Goal: Information Seeking & Learning: Learn about a topic

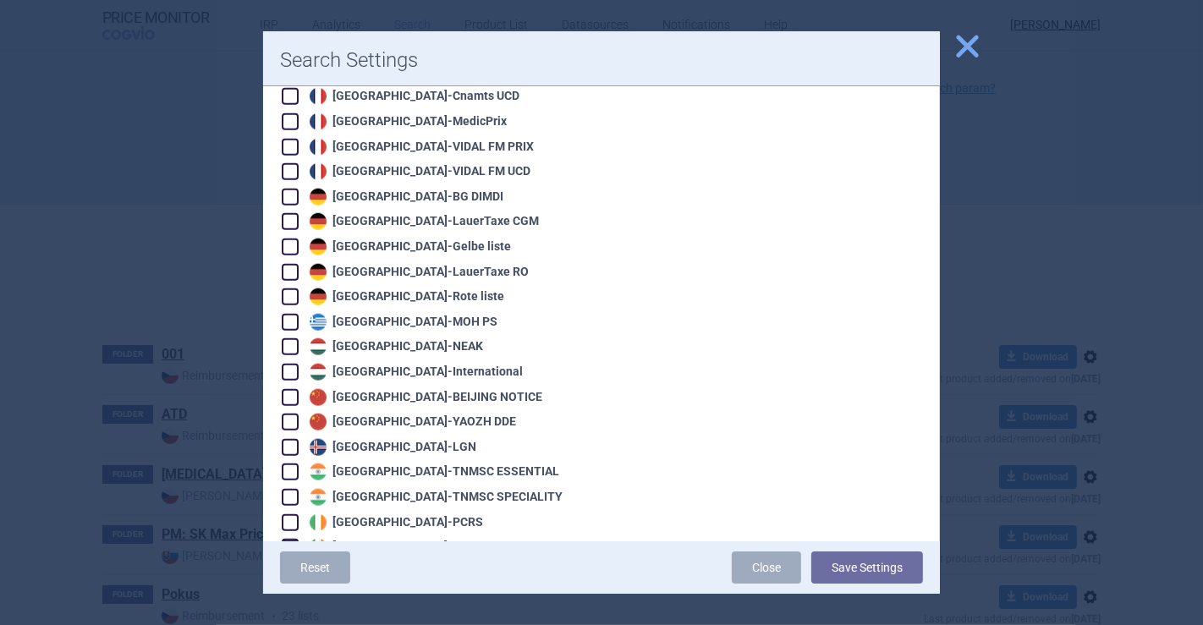
scroll to position [1692, 0]
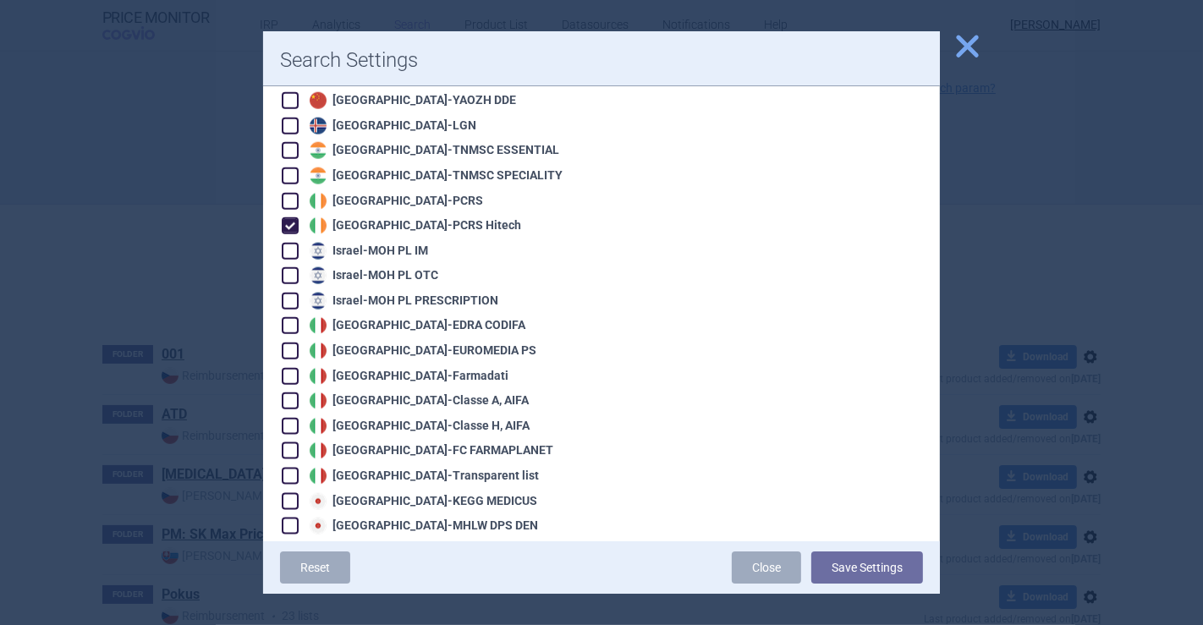
click at [355, 217] on div "Ireland - PCRS Hitech" at bounding box center [413, 225] width 216 height 17
checkbox input "false"
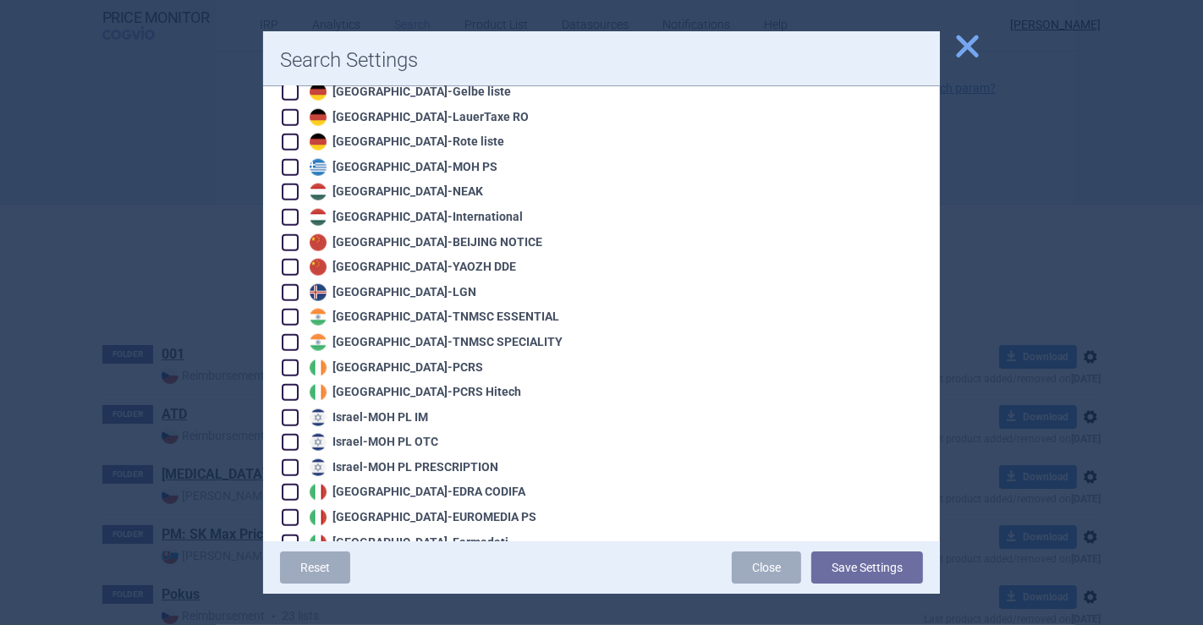
scroll to position [1222, 0]
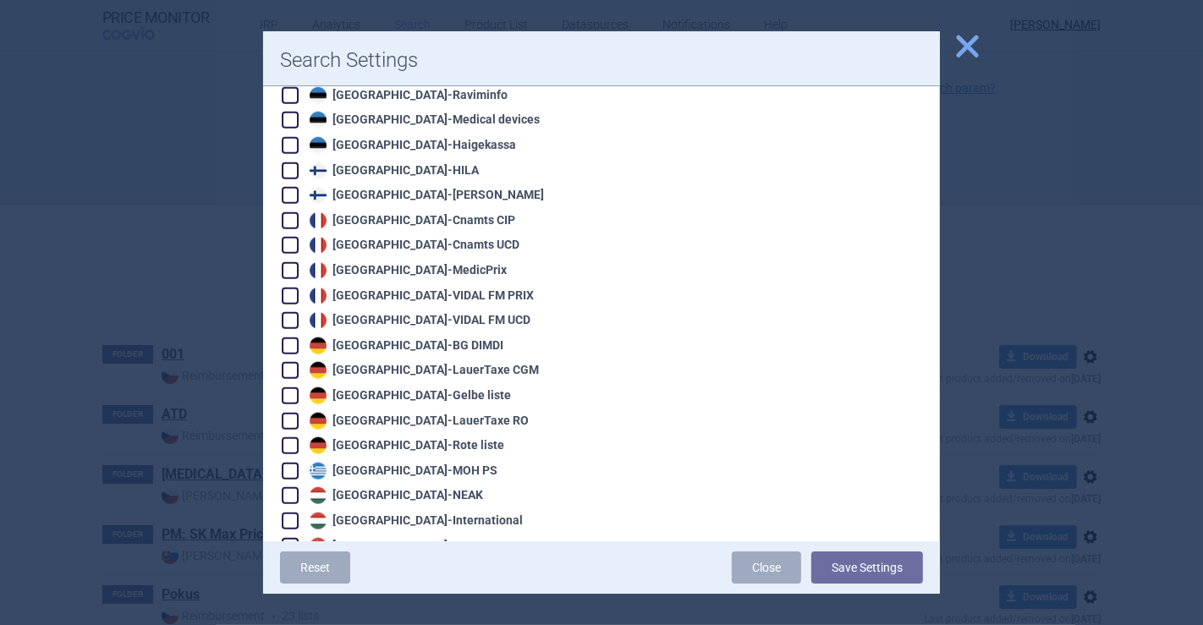
click at [398, 212] on div "France - Cnamts CIP" at bounding box center [410, 220] width 210 height 17
checkbox input "true"
click at [836, 587] on div "Reset Close Save Settings" at bounding box center [601, 567] width 677 height 52
click at [845, 571] on button "Save Settings" at bounding box center [867, 568] width 112 height 32
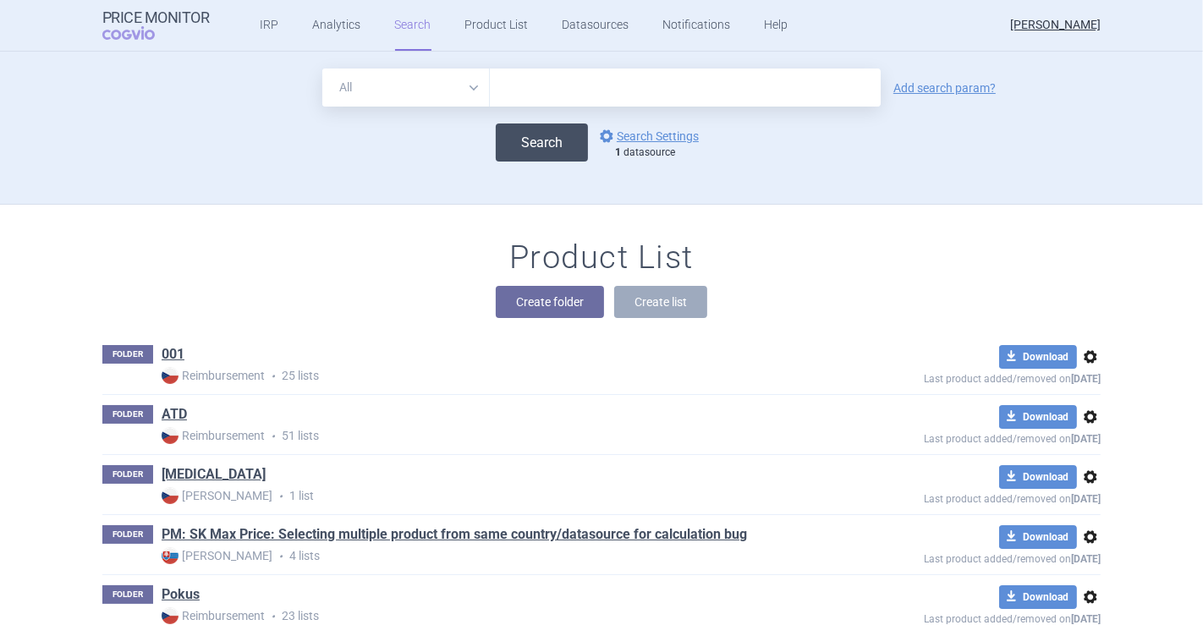
click at [565, 158] on button "Search" at bounding box center [542, 143] width 92 height 38
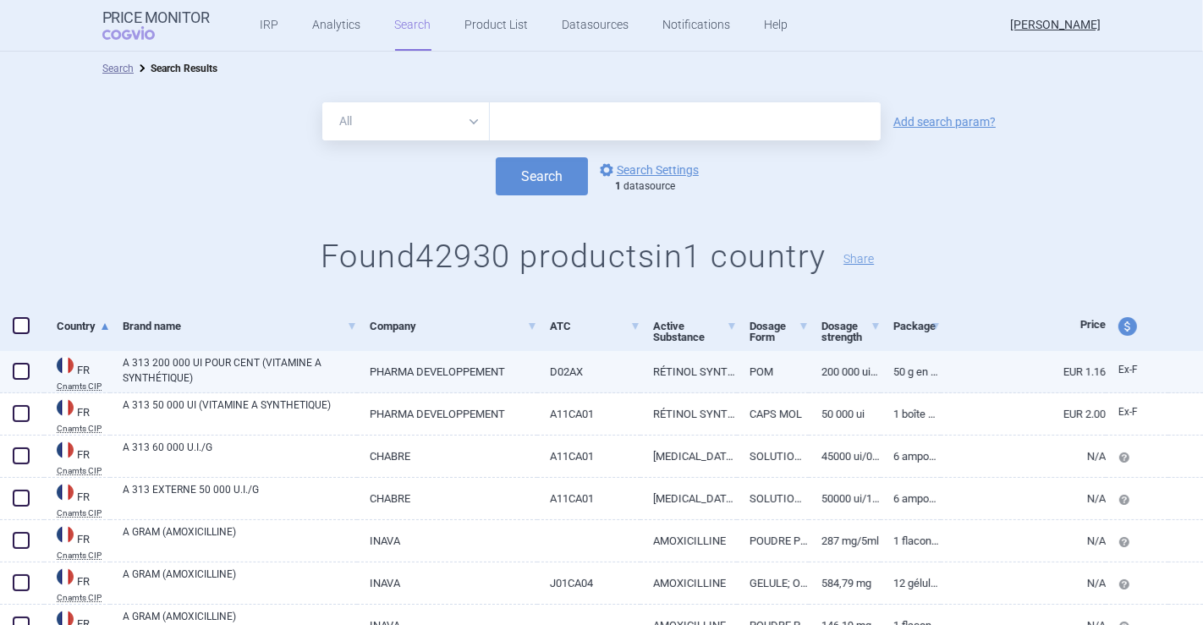
click at [455, 367] on link "PHARMA DEVELOPPEMENT" at bounding box center [447, 371] width 180 height 41
select select "EUR"
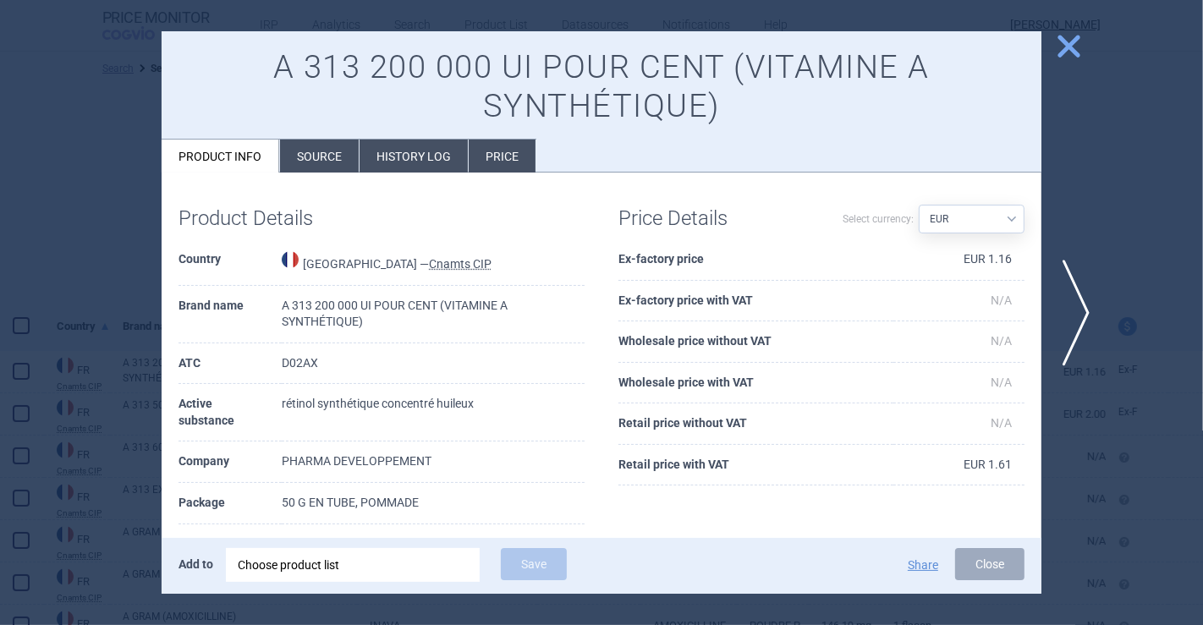
click at [437, 159] on li "History log" at bounding box center [414, 156] width 108 height 33
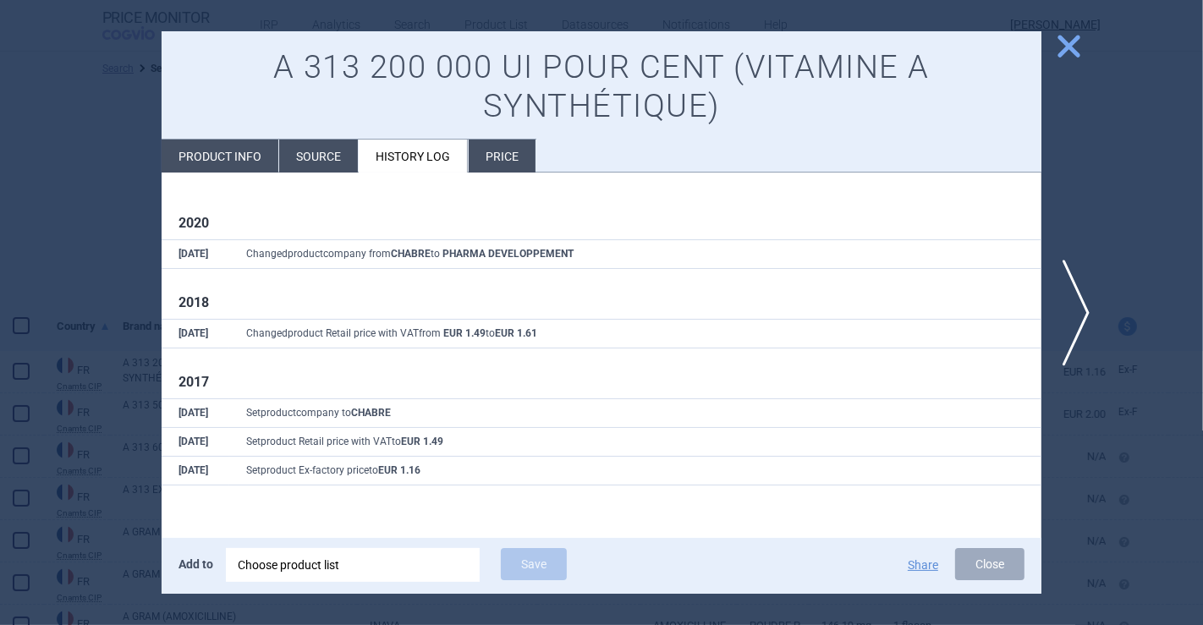
click at [299, 144] on li "Source" at bounding box center [318, 156] width 79 height 33
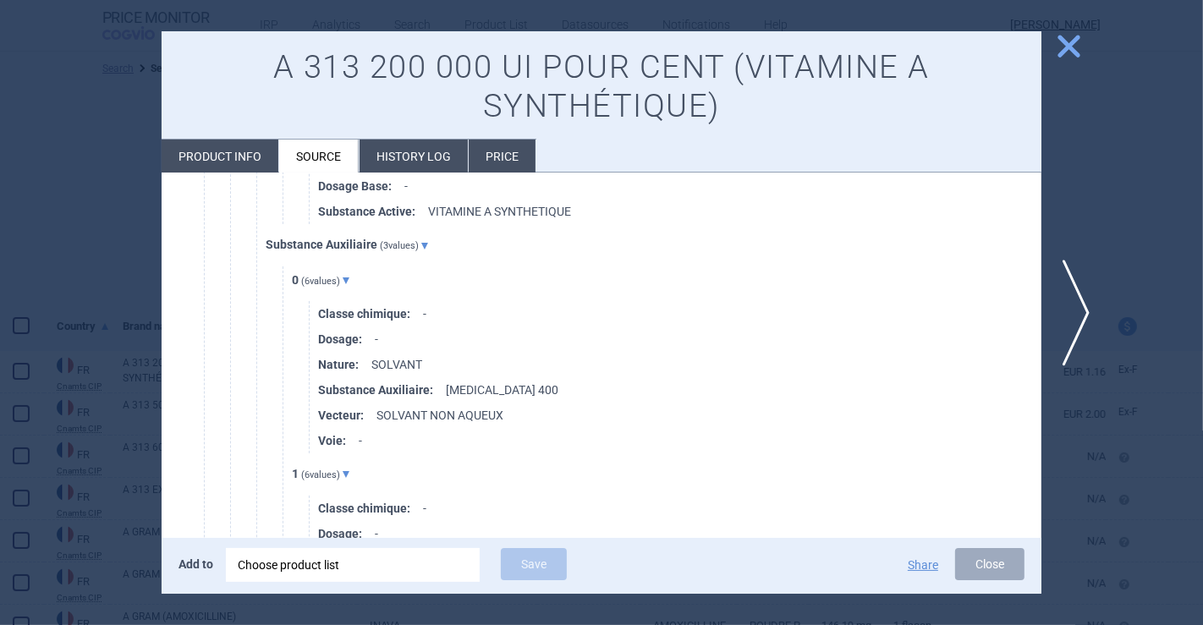
scroll to position [5076, 0]
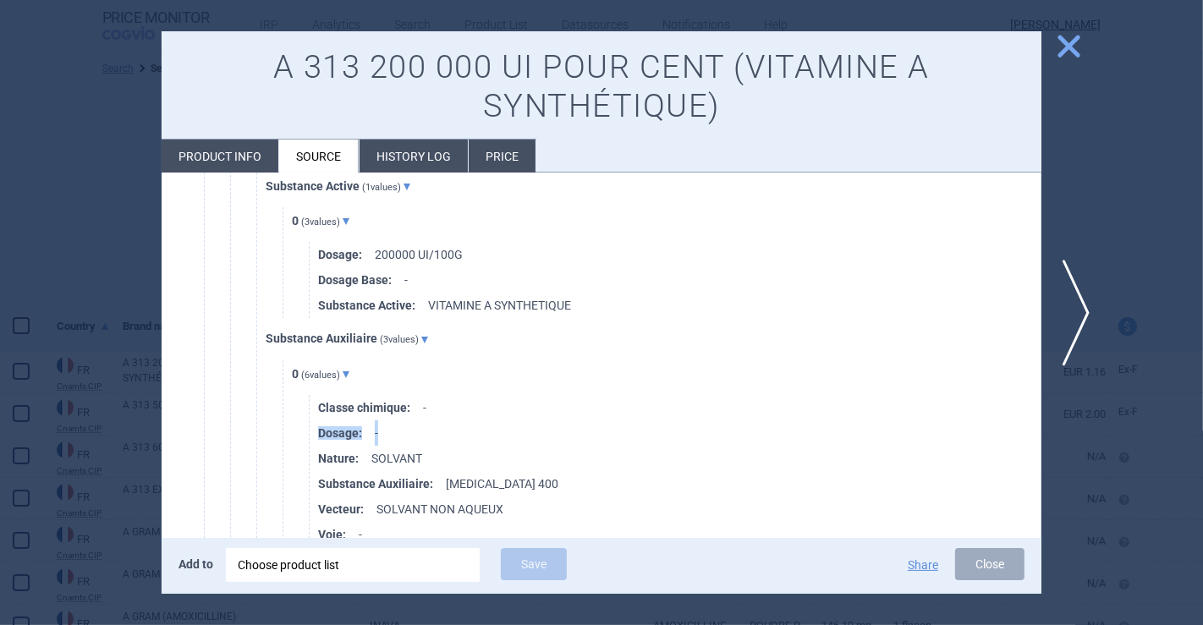
drag, startPoint x: 1024, startPoint y: 405, endPoint x: 1025, endPoint y: 435, distance: 29.7
click at [1025, 435] on ul "Classe chimique : - Dosage : - Nature : SOLVANT Substance Auxiliaire : [MEDICAL…" at bounding box center [675, 471] width 733 height 152
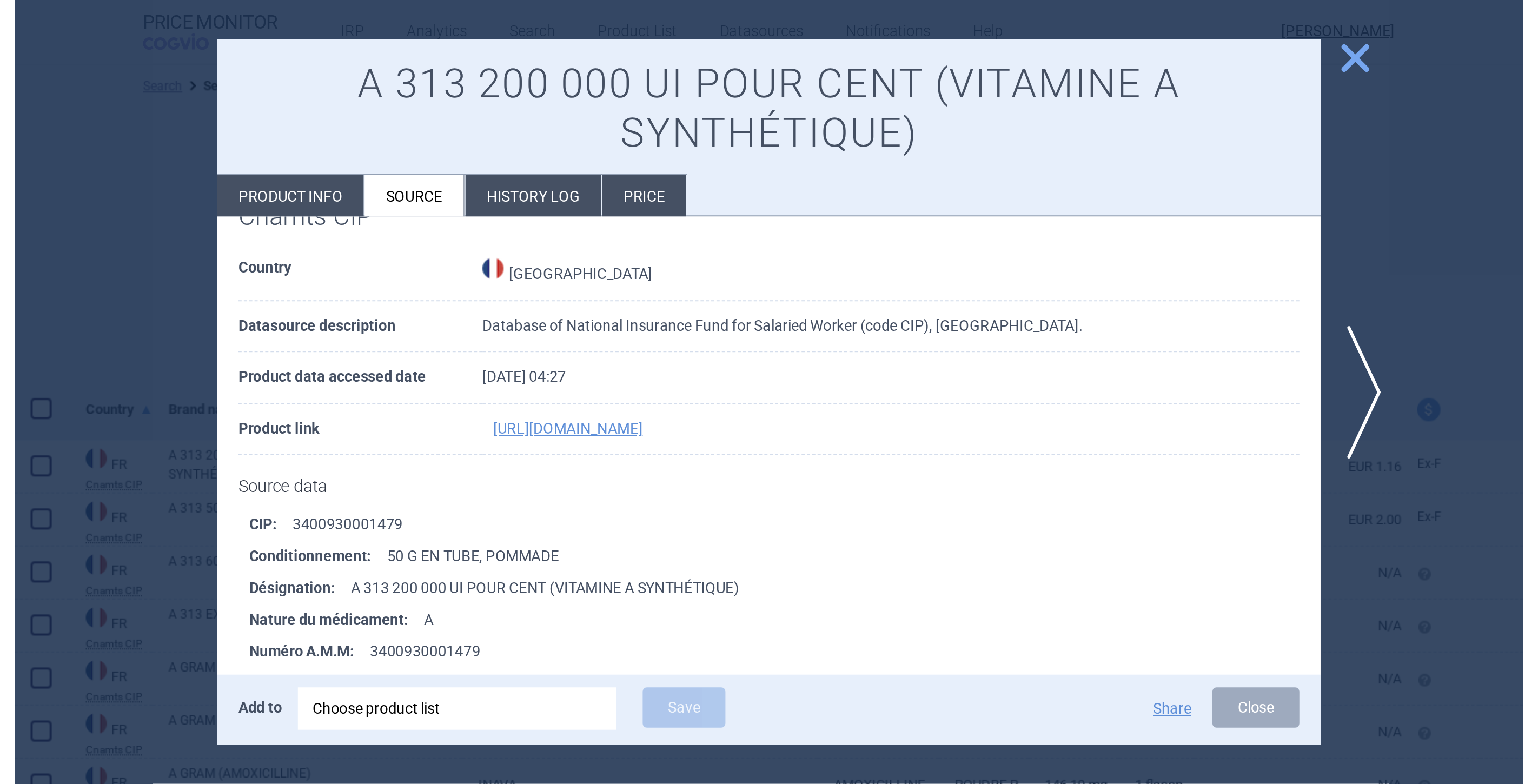
scroll to position [0, 0]
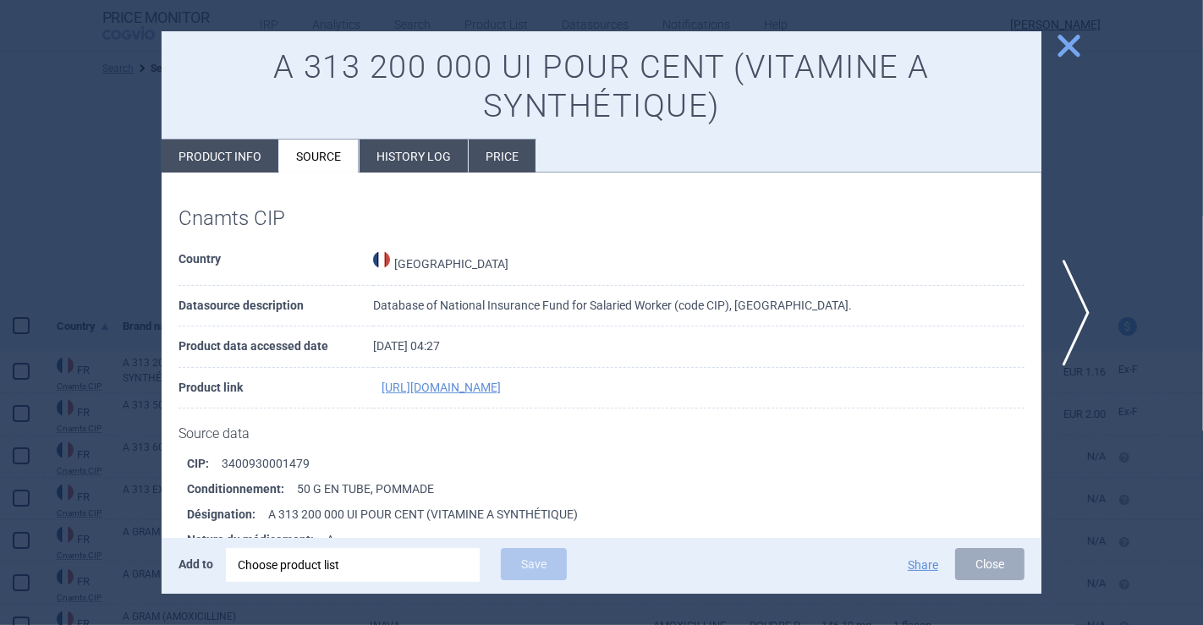
click at [1057, 41] on span "close" at bounding box center [1069, 46] width 30 height 30
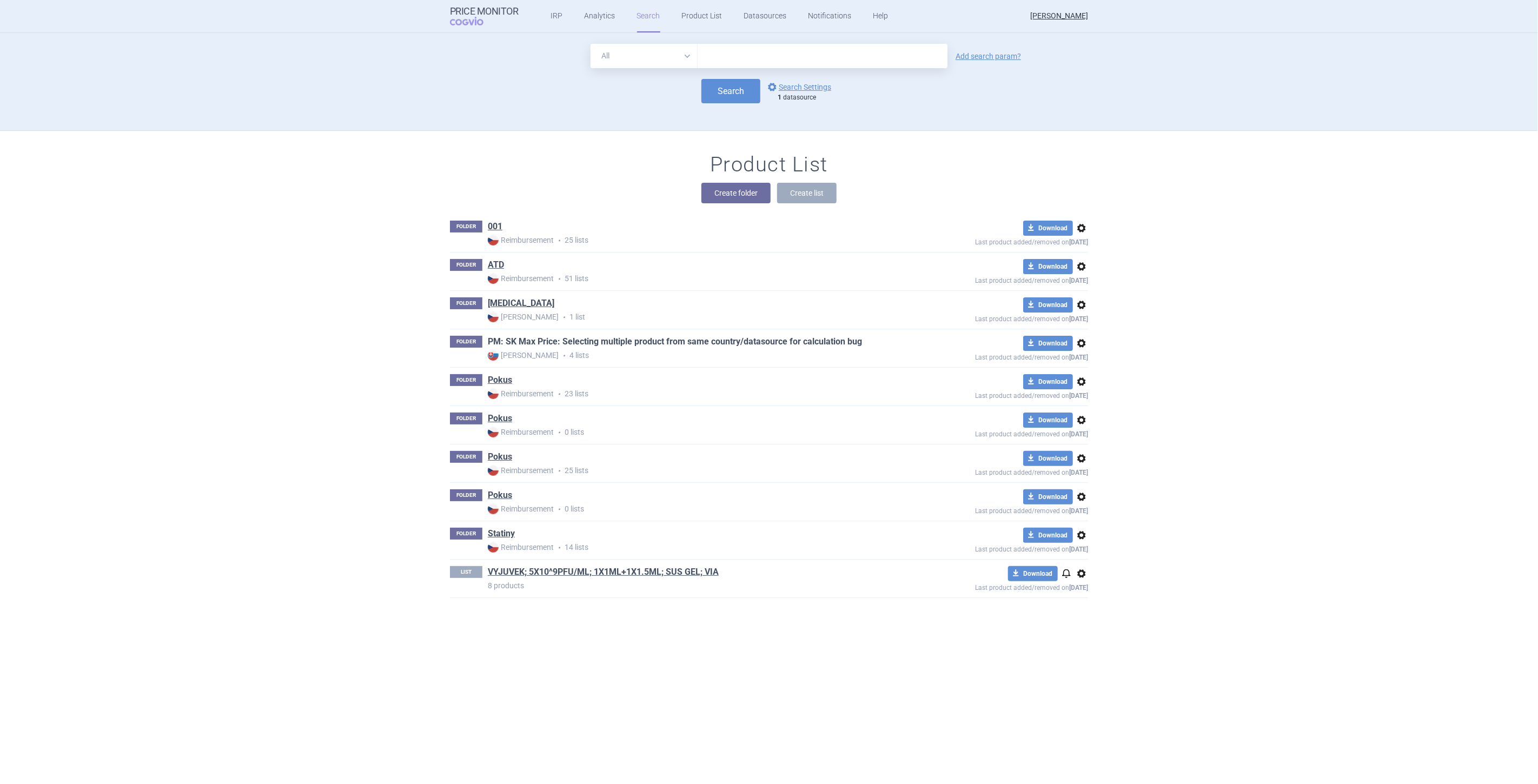
click at [579, 342] on link "PM: SK Max Price: Selecting multiple product from same country/datasource for c…" at bounding box center [674, 341] width 374 height 12
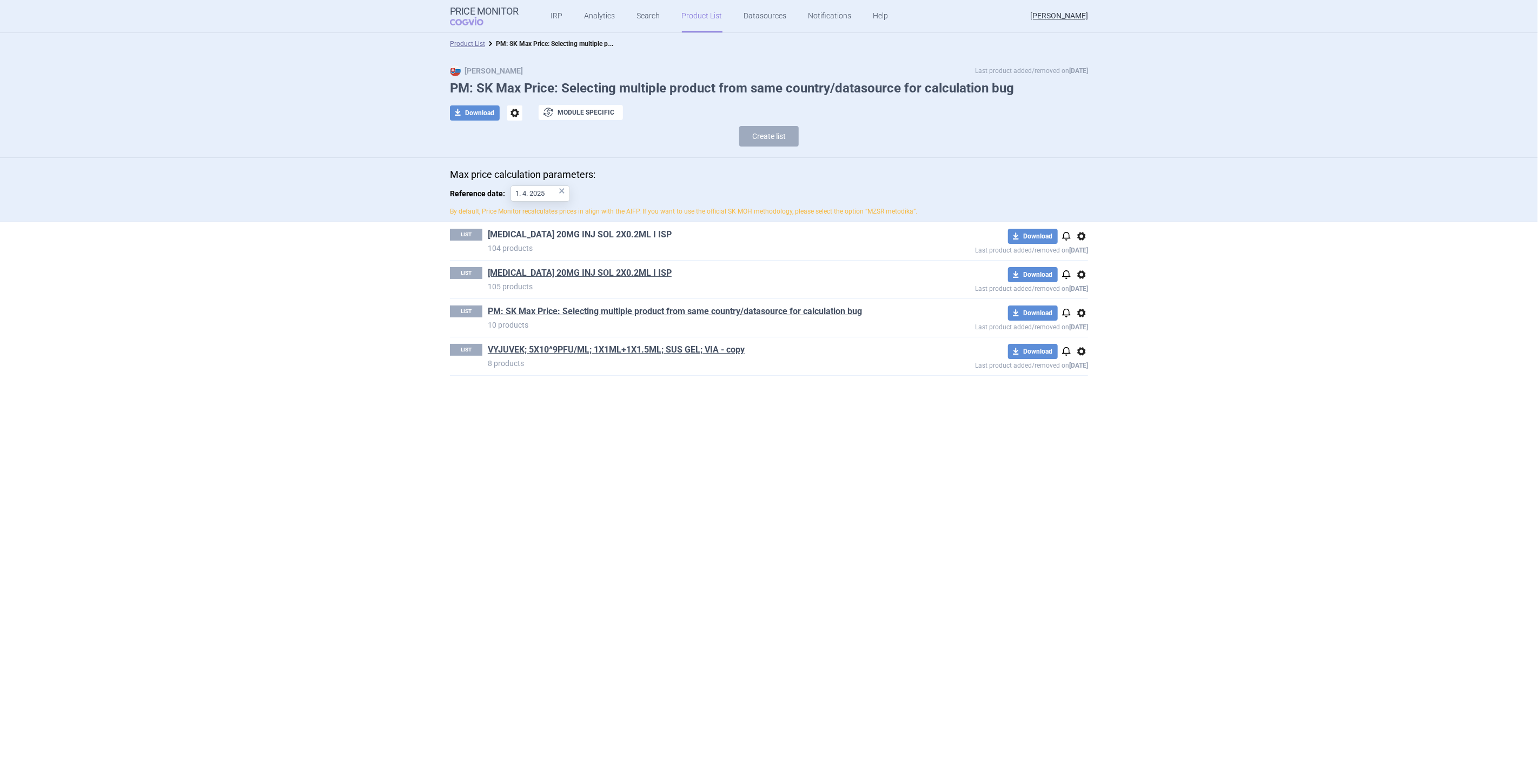
click at [524, 239] on link "HUMIRA 20MG INJ SOL 2X0.2ML I ISP" at bounding box center [580, 234] width 184 height 12
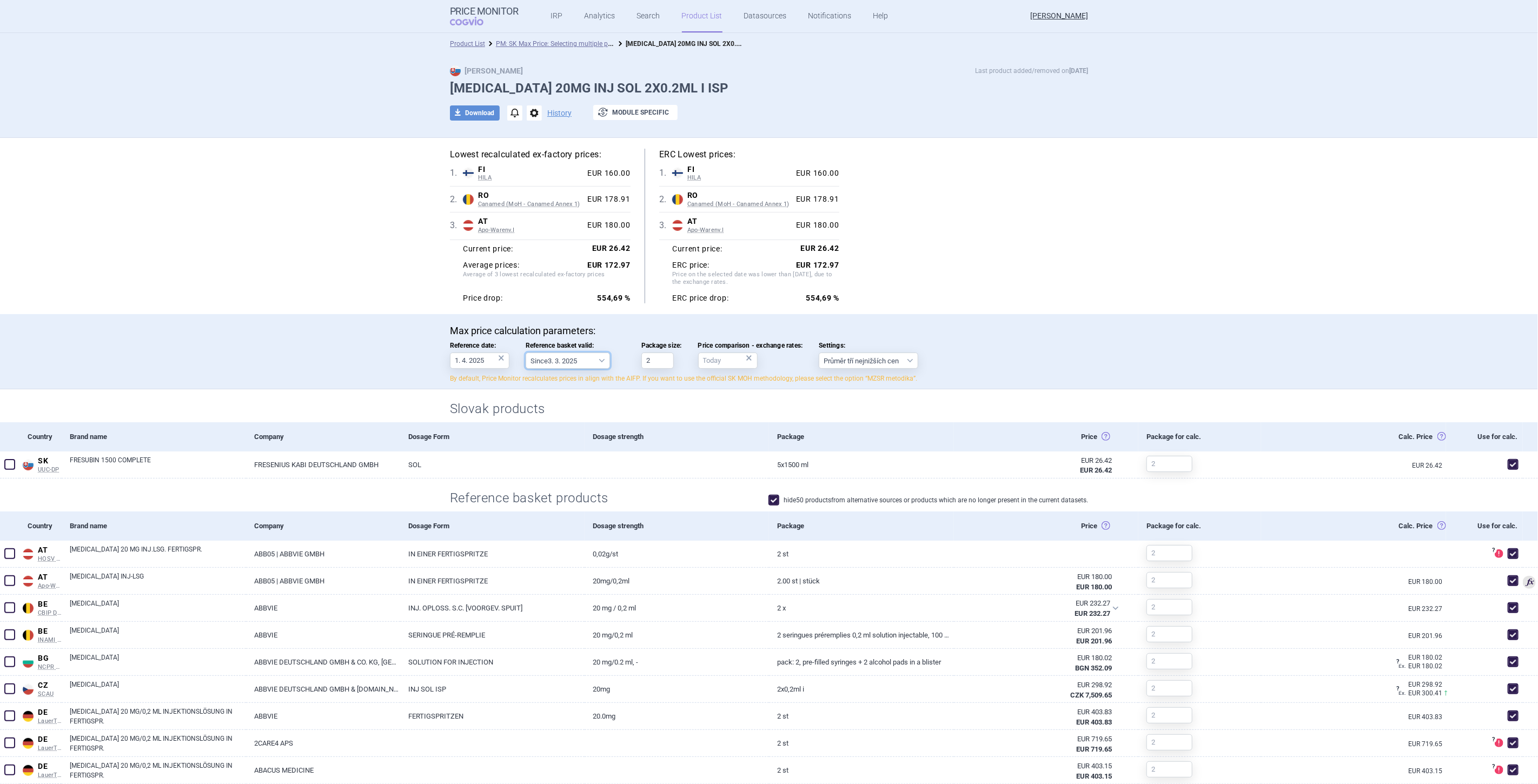
click at [545, 363] on select "Since 3. 3. 2025 Since 1. 7. 2023 Since 7. 4. 2023 Since 1. 12. 2022 Since 1. 9…" at bounding box center [568, 360] width 84 height 16
click at [550, 350] on label "Reference basket valid: Since 3. 3. 2025 Since 1. 7. 2023 Since 7. 4. 2023 Sinc…" at bounding box center [575, 355] width 100 height 27
click at [550, 353] on select "Since 3. 3. 2025 Since 1. 7. 2023 Since 7. 4. 2023 Since 1. 12. 2022 Since 1. 9…" at bounding box center [568, 360] width 84 height 16
click at [560, 339] on div "Max price calculation parameters: Reference date: 1. 4. 2025 × Reference basket…" at bounding box center [769, 353] width 638 height 58
click at [532, 355] on select "Since 3. 3. 2025 Since 1. 7. 2023 Since 7. 4. 2023 Since 1. 12. 2022 Since 1. 9…" at bounding box center [568, 360] width 84 height 16
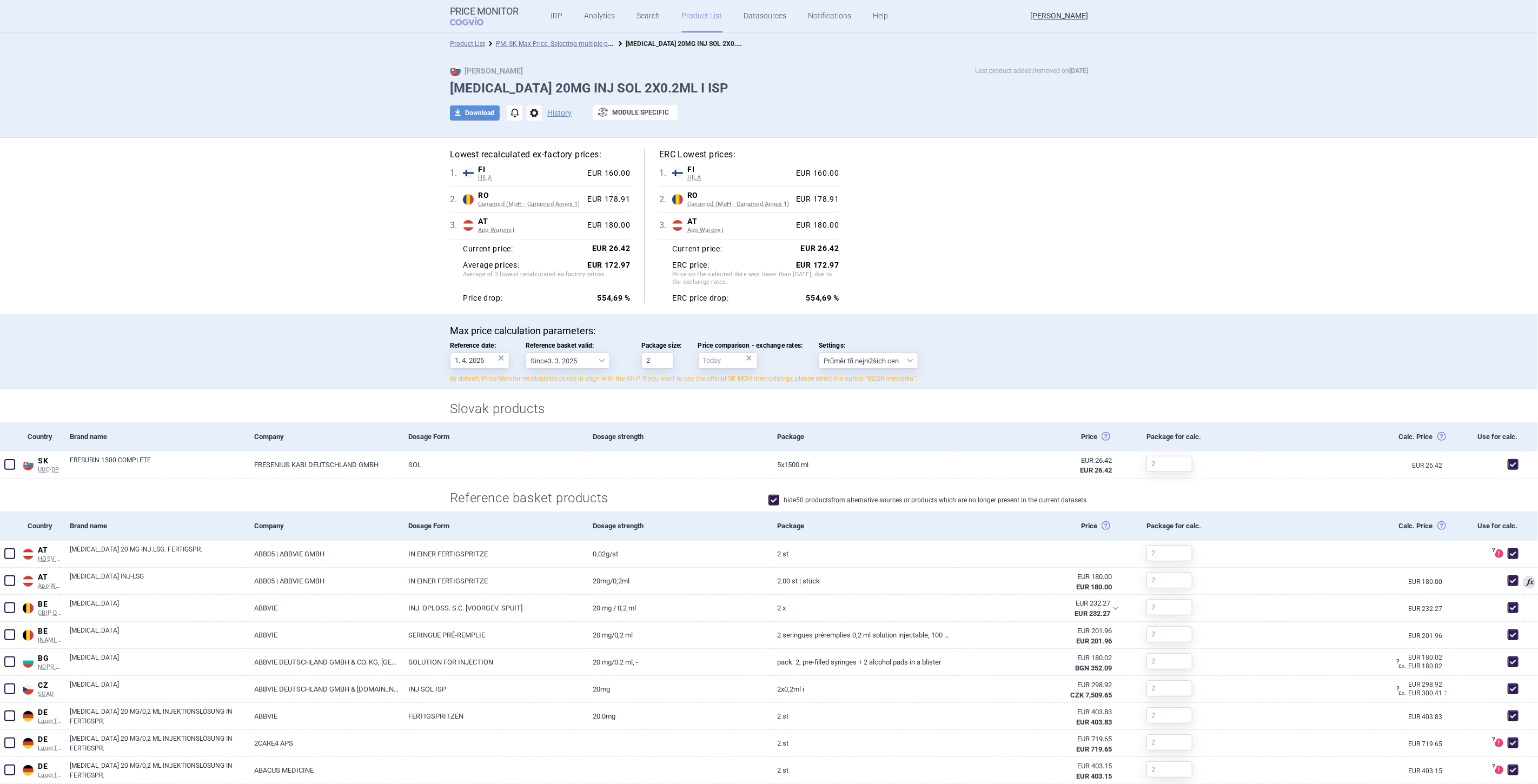
click at [389, 380] on div "Max price calculation parameters: Reference date: 1. 4. 2025 × Reference basket…" at bounding box center [769, 352] width 1538 height 75
click at [527, 361] on select "Since 3. 3. 2025 Since 1. 7. 2023 Since 7. 4. 2023 Since 1. 12. 2022 Since 1. 9…" at bounding box center [568, 360] width 84 height 16
click at [525, 353] on select "Since 3. 3. 2025 Since 1. 7. 2023 Since 7. 4. 2023 Since 1. 12. 2022 Since 1. 9…" at bounding box center [568, 360] width 84 height 16
click at [577, 359] on select "Since 3. 3. 2025 Since 1. 7. 2023 Since 7. 4. 2023 Since 1. 12. 2022 Since 1. 9…" at bounding box center [568, 360] width 84 height 16
click at [616, 332] on p "Max price calculation parameters:" at bounding box center [769, 330] width 638 height 12
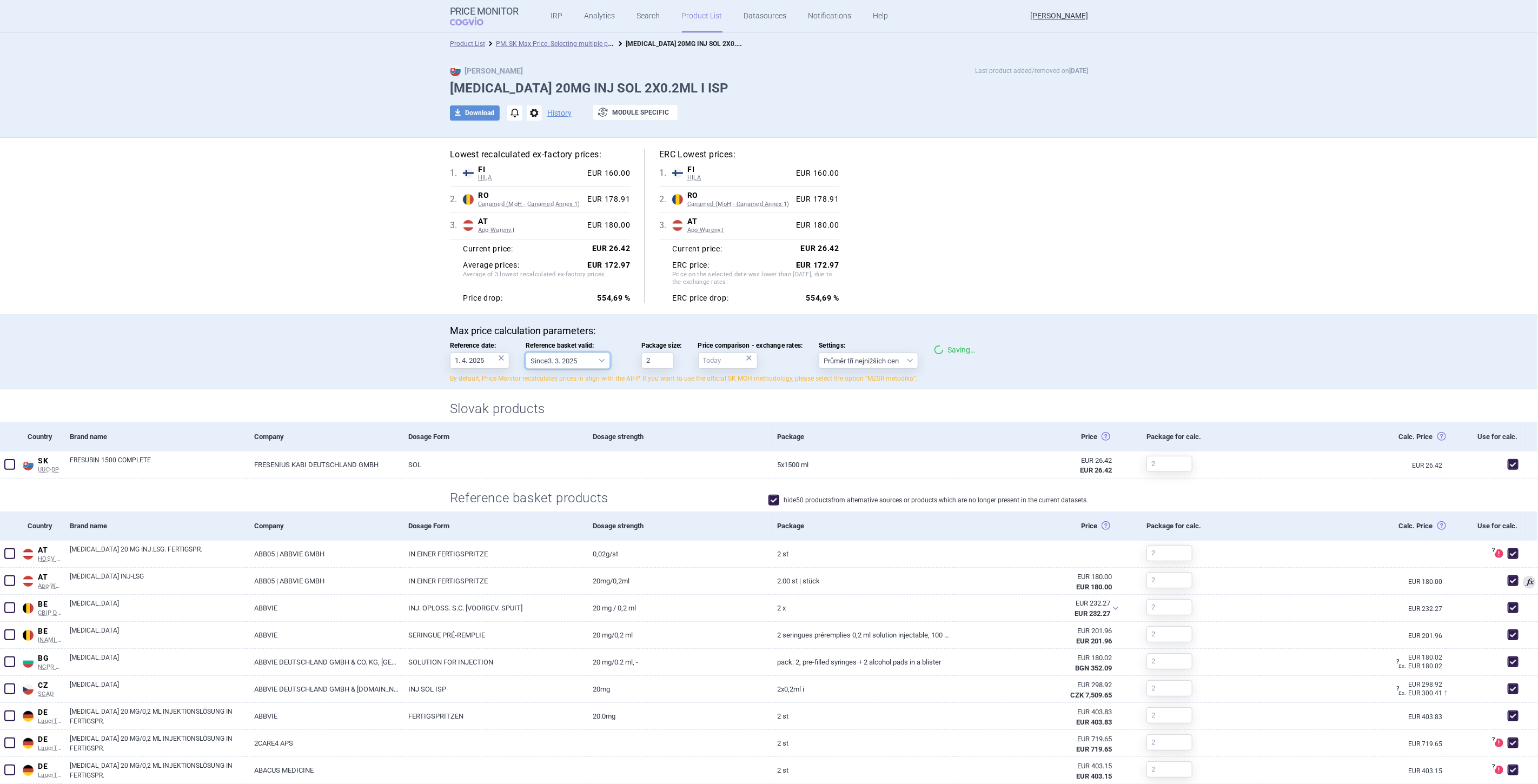
click at [595, 360] on select "Since 3. 3. 2025 Since 1. 7. 2023 Since 7. 4. 2023 Since 1. 12. 2022 Since 1. 9…" at bounding box center [568, 360] width 84 height 16
select select "2025-03-03"
click at [525, 353] on select "Since 3. 3. 2025 Since 1. 7. 2023 Since 7. 4. 2023 Since 1. 12. 2022 Since 1. 9…" at bounding box center [568, 360] width 84 height 16
drag, startPoint x: 520, startPoint y: 374, endPoint x: 526, endPoint y: 369, distance: 7.8
click at [520, 374] on p "By default, Price Monitor recalculates prices in align with the AIFP. If you wa…" at bounding box center [769, 378] width 638 height 9
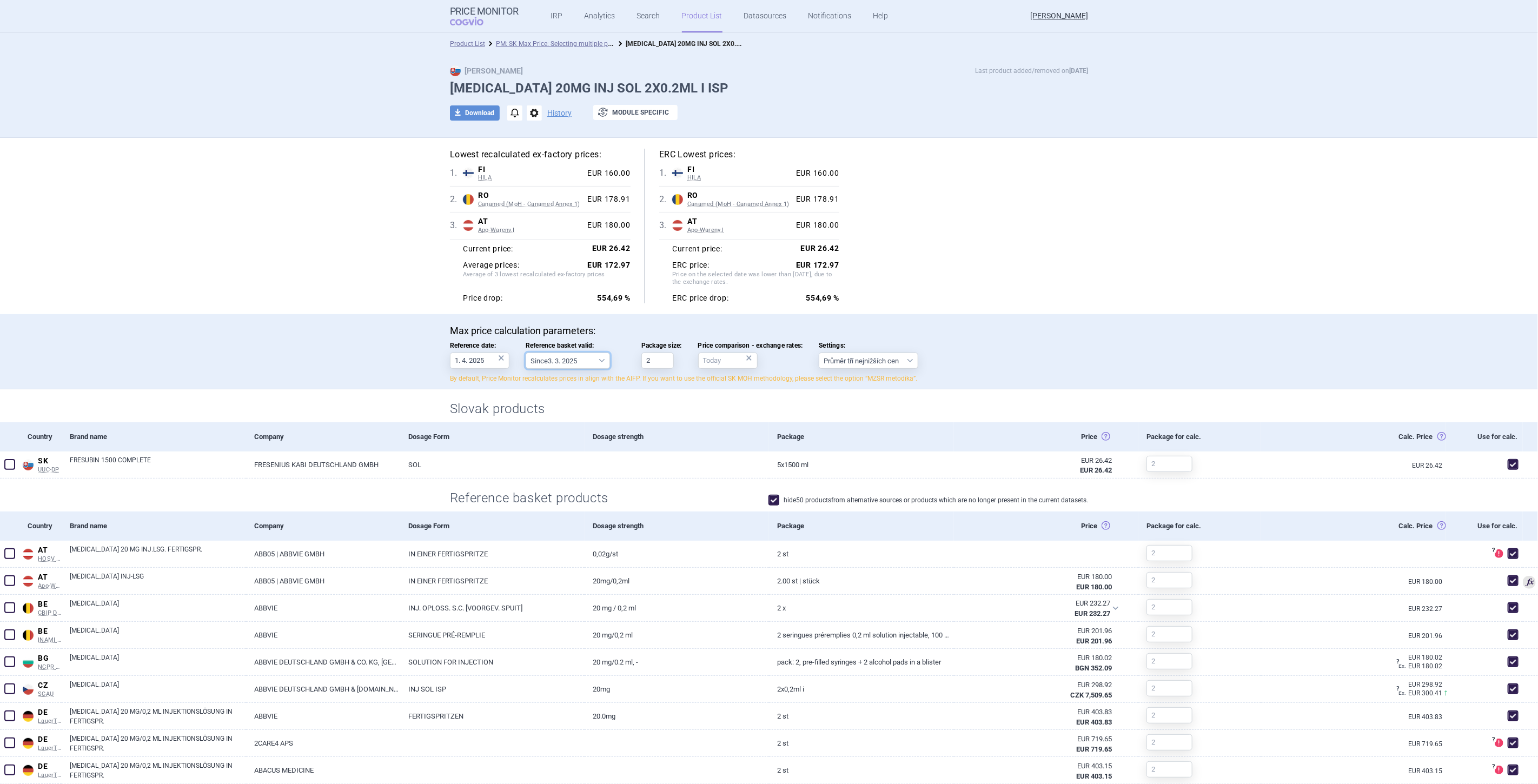
click at [531, 365] on select "Since 3. 3. 2025 Since 1. 7. 2023 Since 7. 4. 2023 Since 1. 12. 2022 Since 1. 9…" at bounding box center [568, 360] width 84 height 16
click at [566, 364] on select "Since 3. 3. 2025 Since 1. 7. 2023 Since 7. 4. 2023 Since 1. 12. 2022 Since 1. 9…" at bounding box center [568, 360] width 84 height 16
click at [554, 360] on select "Since 3. 3. 2025 Since 1. 7. 2023 Since 7. 4. 2023 Since 1. 12. 2022 Since 1. 9…" at bounding box center [568, 360] width 84 height 16
click at [550, 365] on select "Since 3. 3. 2025 Since 1. 7. 2023 Since 7. 4. 2023 Since 1. 12. 2022 Since 1. 9…" at bounding box center [568, 360] width 84 height 16
click at [561, 367] on select "Since 3. 3. 2025 Since 1. 7. 2023 Since 7. 4. 2023 Since 1. 12. 2022 Since 1. 9…" at bounding box center [568, 360] width 84 height 16
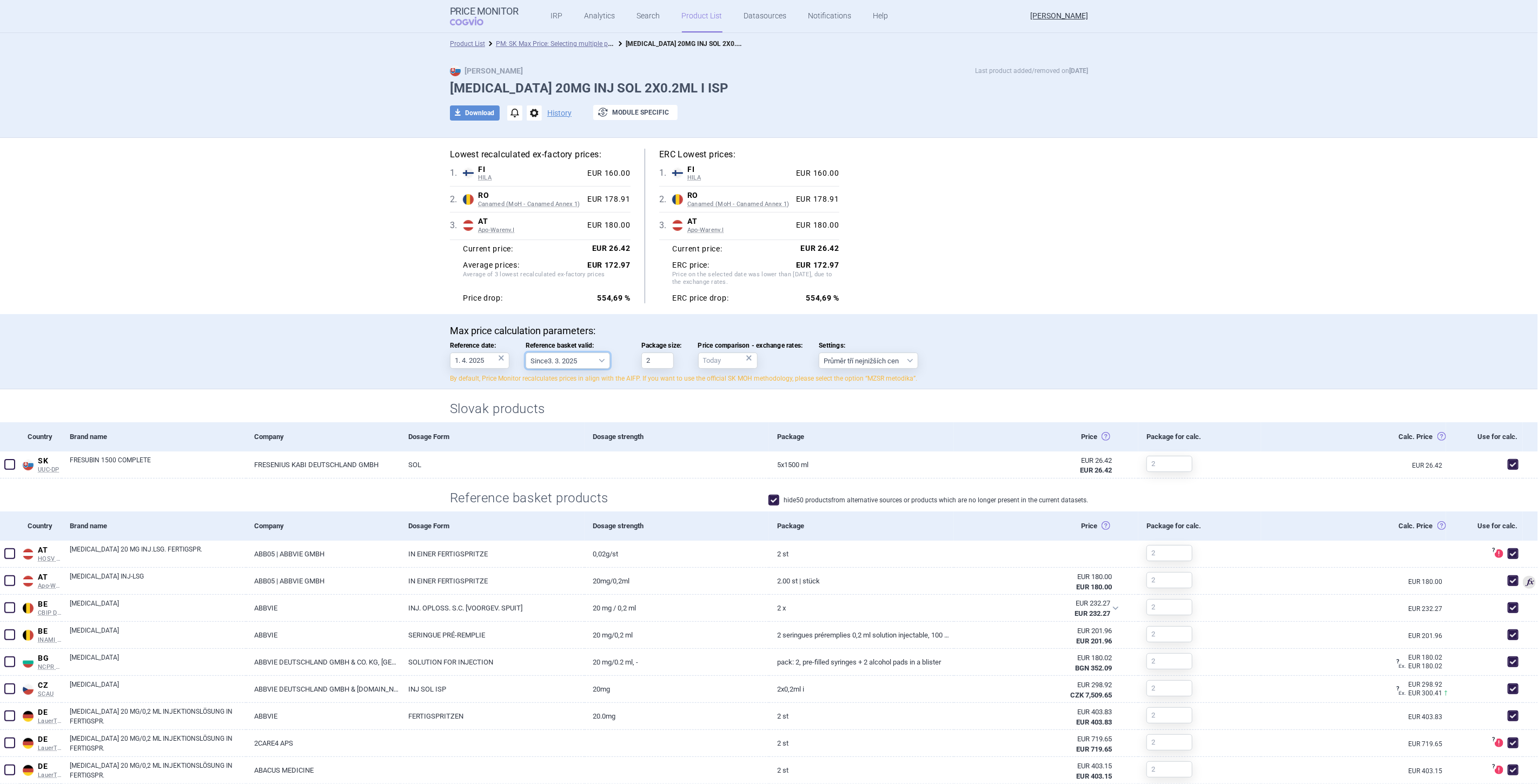
click at [564, 353] on select "Since 3. 3. 2025 Since 1. 7. 2023 Since 7. 4. 2023 Since 1. 12. 2022 Since 1. 9…" at bounding box center [568, 360] width 84 height 16
click at [619, 348] on span "Reference basket valid:" at bounding box center [575, 346] width 100 height 8
click at [610, 353] on select "Since 3. 3. 2025 Since 1. 7. 2023 Since 7. 4. 2023 Since 1. 12. 2022 Since 1. 9…" at bounding box center [568, 360] width 84 height 16
